Goal: Task Accomplishment & Management: Use online tool/utility

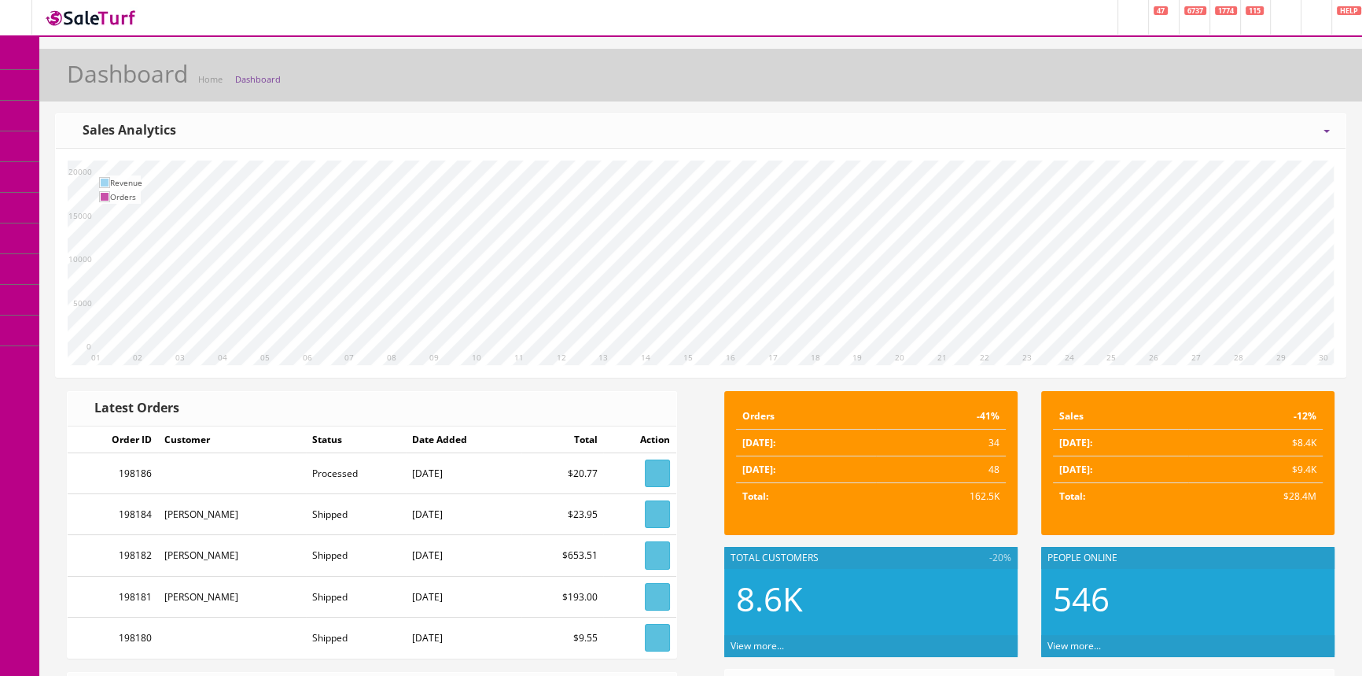
click at [132, 86] on span "Products" at bounding box center [113, 84] width 39 height 13
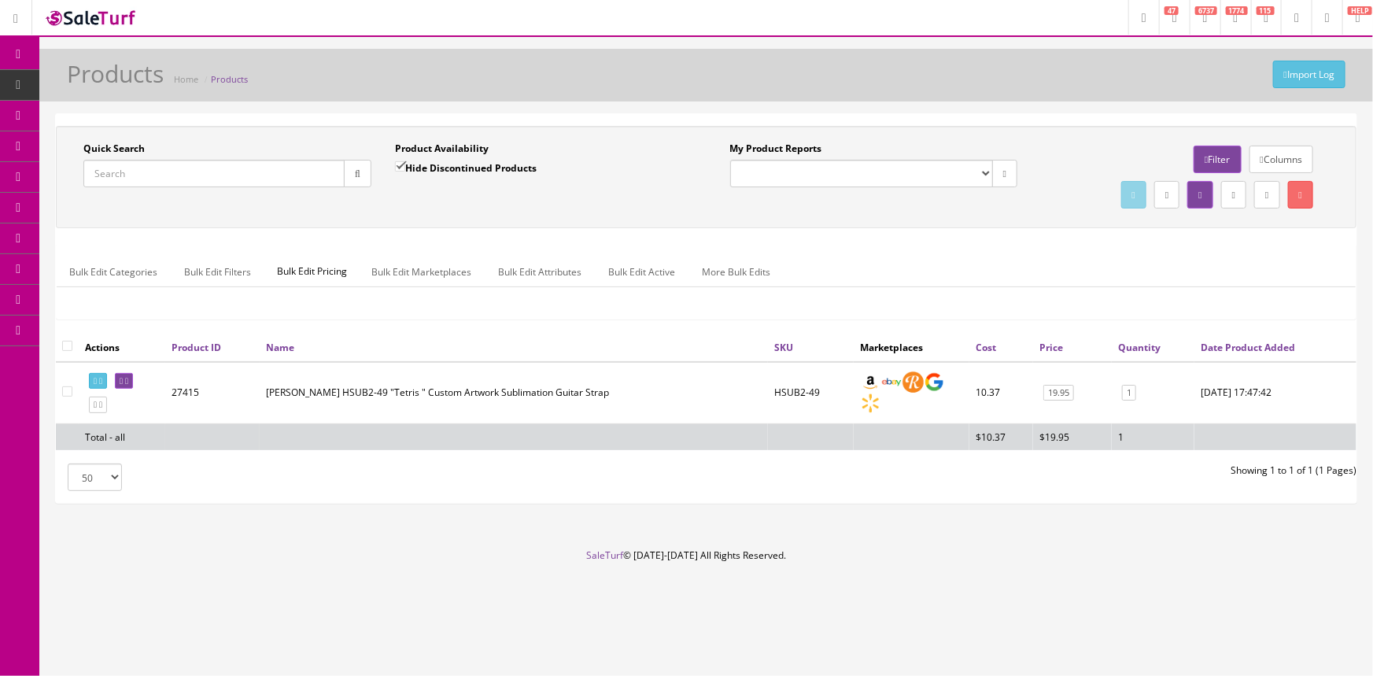
click at [286, 175] on input "Quick Search" at bounding box center [213, 174] width 261 height 28
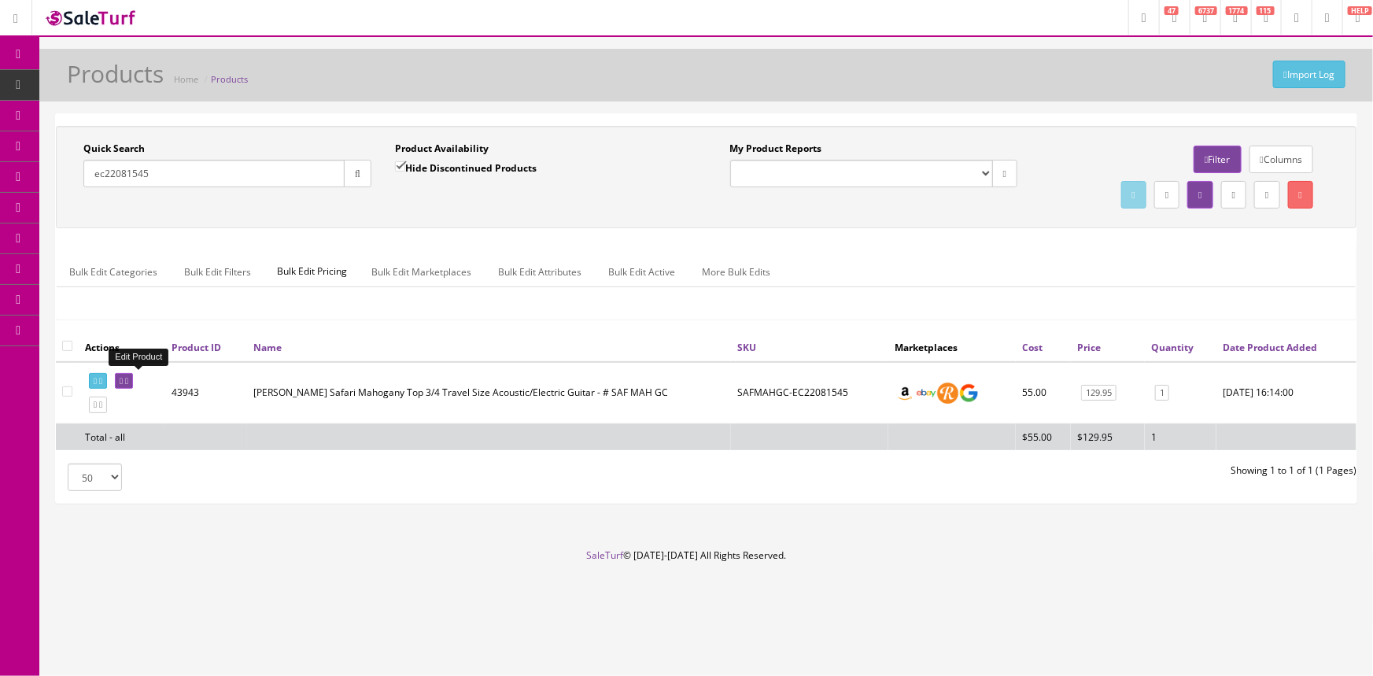
type input "ec22081545"
click at [127, 380] on link at bounding box center [124, 381] width 18 height 17
click at [128, 379] on link at bounding box center [124, 381] width 18 height 17
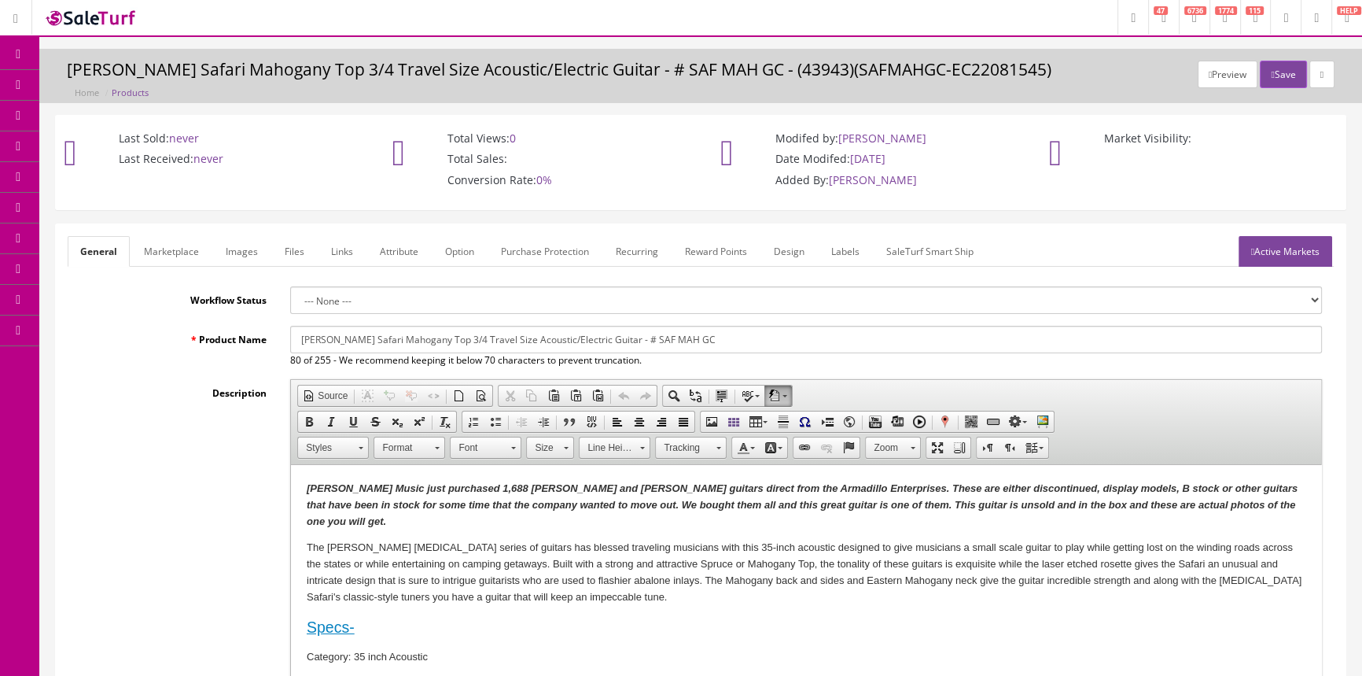
click at [843, 245] on link "Labels" at bounding box center [845, 251] width 53 height 31
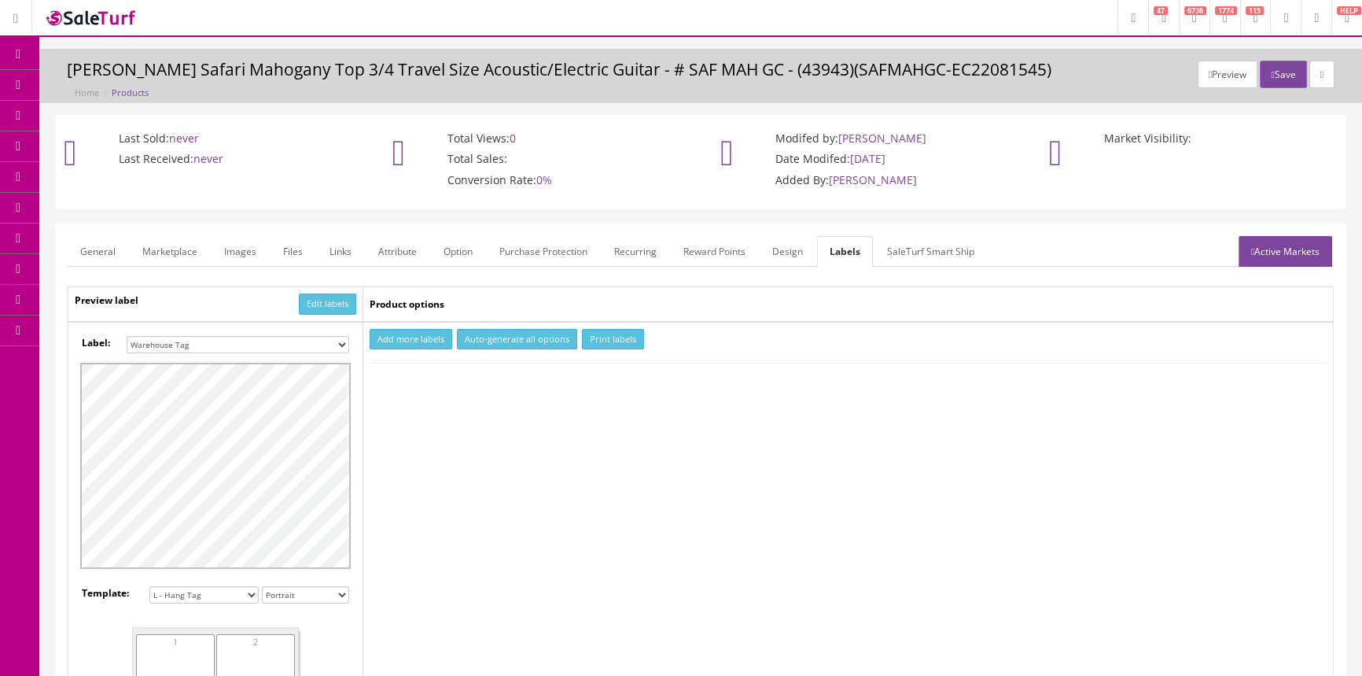
click at [308, 338] on select "Small Label 2 x 1 Label Shoe label 100 barcodes Dymo Label 2 X 1 Sticker Labels…" at bounding box center [238, 344] width 223 height 17
select select "16"
click at [127, 336] on select "Small Label 2 x 1 Label Shoe label 100 barcodes Dymo Label 2 X 1 Sticker Labels…" at bounding box center [238, 344] width 223 height 17
click at [405, 341] on button "Add more labels" at bounding box center [411, 339] width 83 height 21
type input "1"
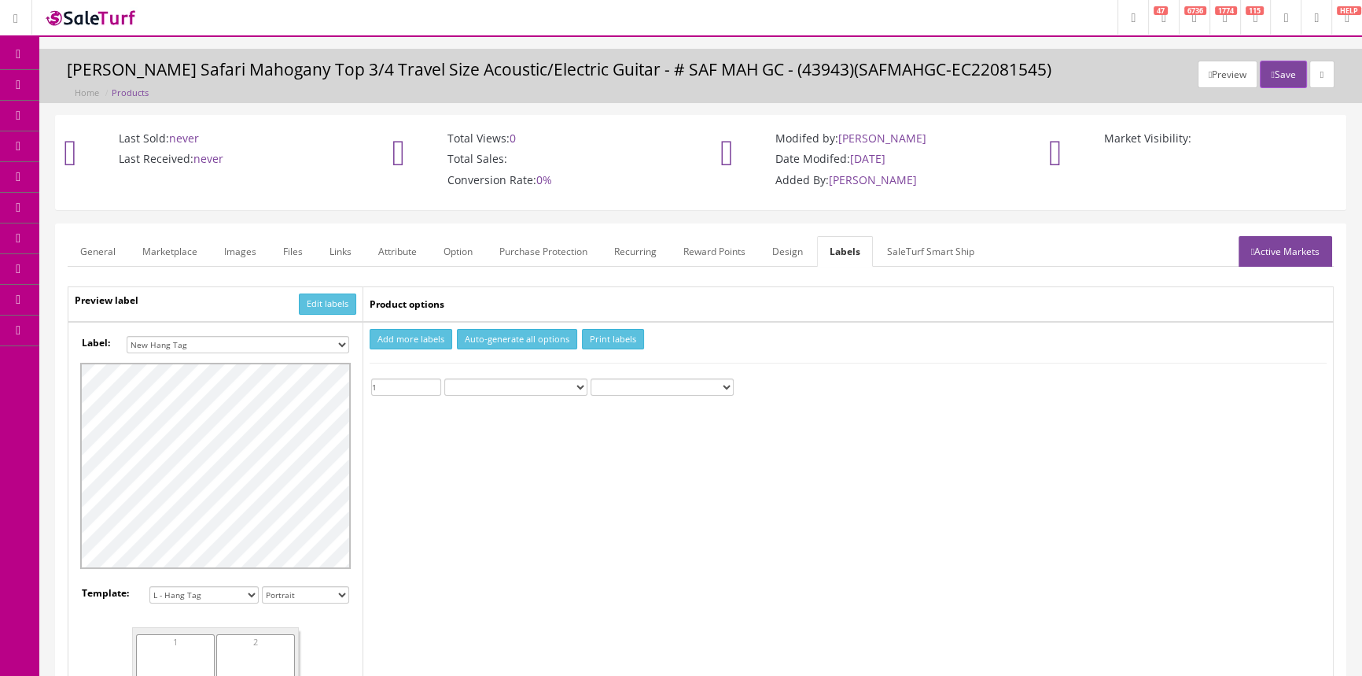
click at [438, 380] on input "1" at bounding box center [406, 386] width 70 height 17
click at [598, 337] on button "Print labels" at bounding box center [613, 339] width 62 height 21
